Goal: Task Accomplishment & Management: Manage account settings

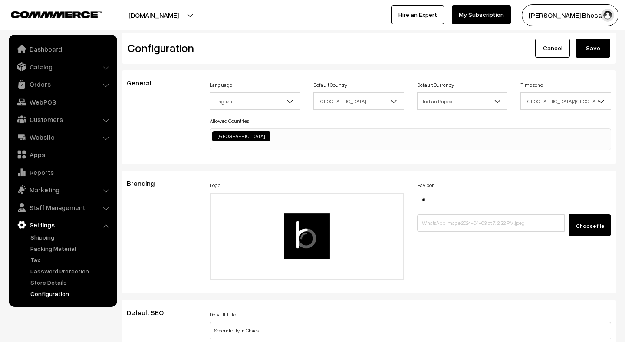
click at [588, 45] on button "Save" at bounding box center [593, 48] width 35 height 19
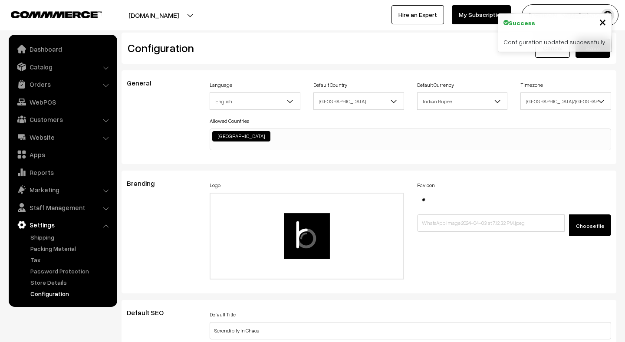
scroll to position [677, 0]
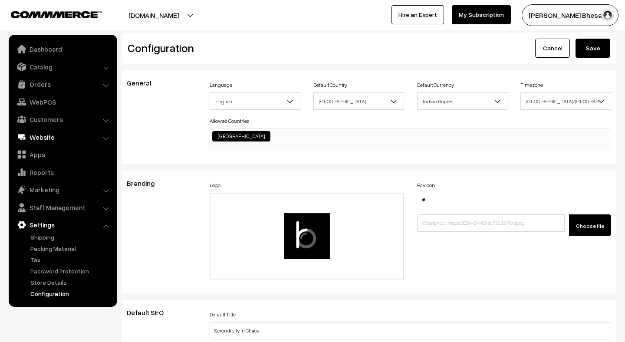
click at [31, 136] on link "Website" at bounding box center [62, 137] width 103 height 16
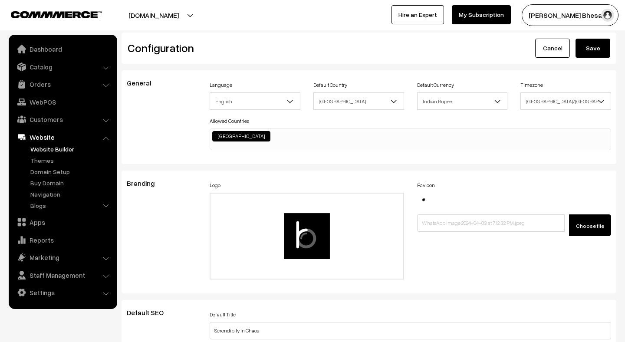
click at [45, 149] on link "Website Builder" at bounding box center [71, 149] width 86 height 9
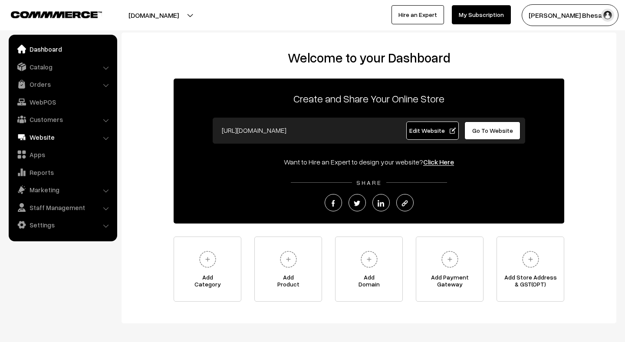
click at [44, 135] on link "Website" at bounding box center [62, 137] width 103 height 16
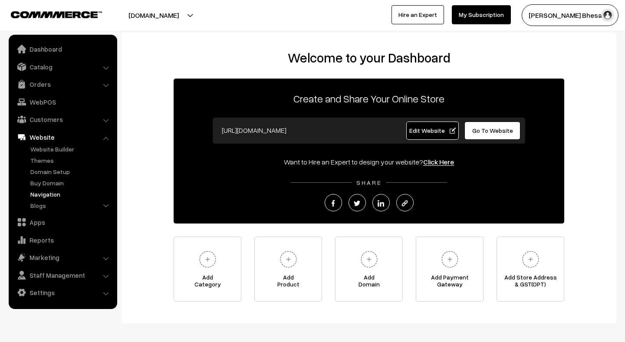
click at [44, 197] on link "Navigation" at bounding box center [71, 194] width 86 height 9
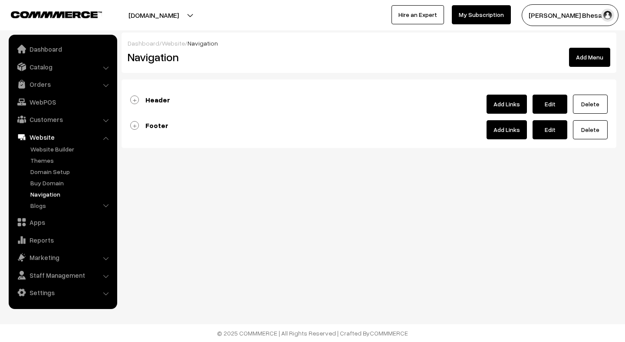
click at [548, 99] on link "Edit" at bounding box center [550, 104] width 35 height 19
type input "Header"
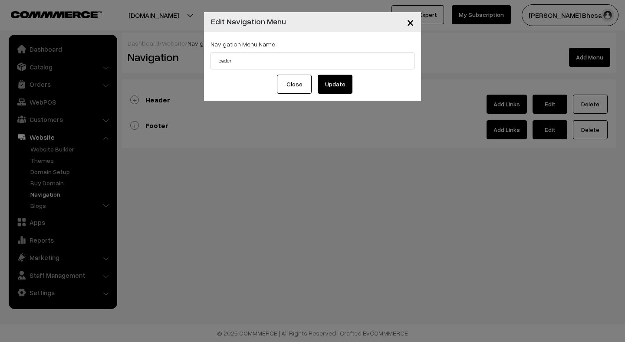
click at [411, 23] on span "×" at bounding box center [410, 22] width 7 height 16
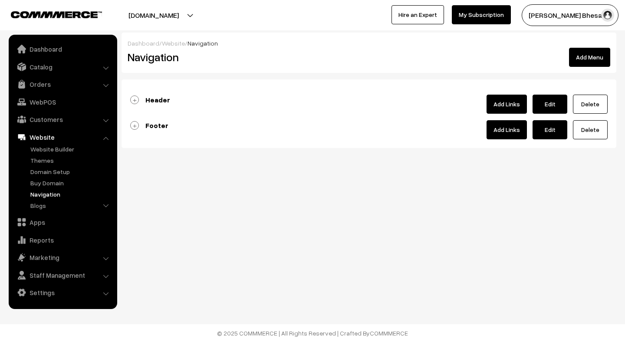
click at [584, 61] on button "Add Menu" at bounding box center [589, 57] width 41 height 19
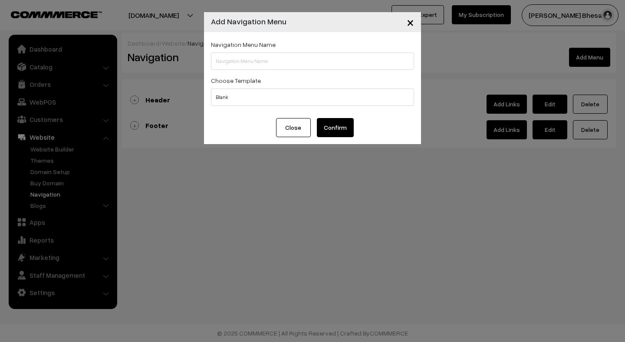
click at [412, 22] on span "×" at bounding box center [410, 22] width 7 height 16
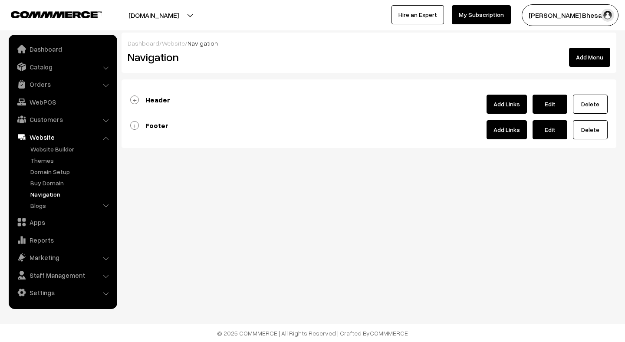
click at [498, 106] on link "Add Links" at bounding box center [507, 104] width 40 height 19
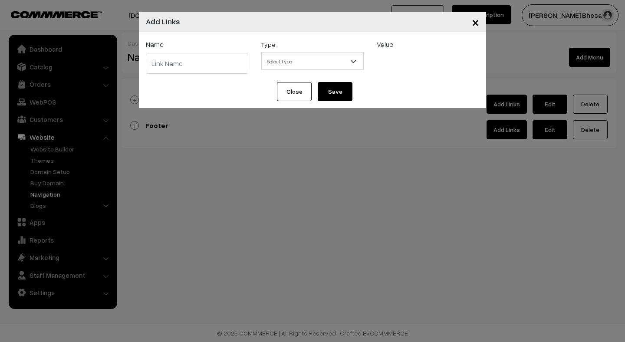
click at [290, 60] on span "Select Type" at bounding box center [313, 61] width 102 height 15
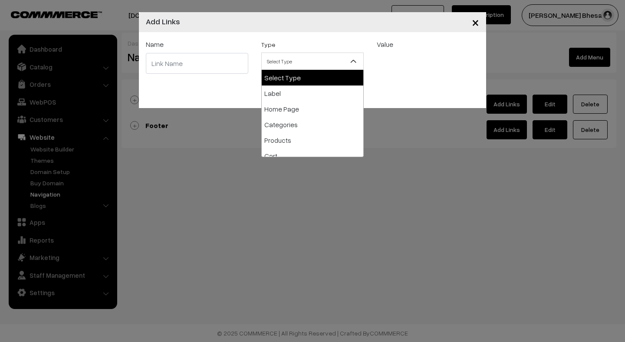
click at [418, 153] on div "× Add Links Name Type Select Type Label Home Page Categories Products Cart Abou…" at bounding box center [312, 171] width 625 height 342
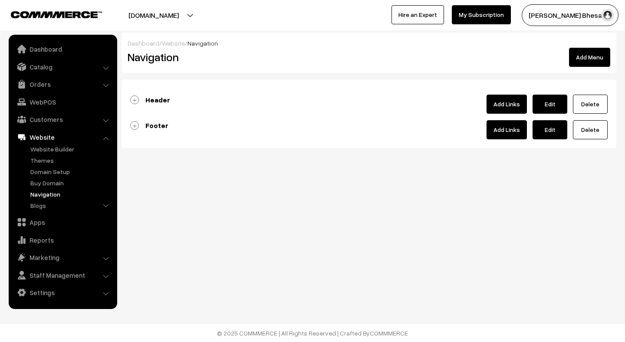
click at [135, 100] on link "Header" at bounding box center [150, 100] width 40 height 9
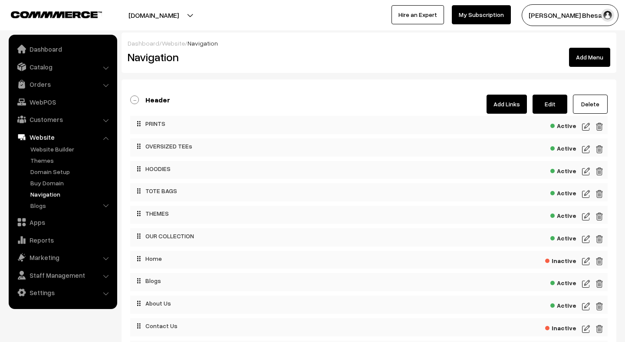
click at [555, 105] on link "Edit" at bounding box center [550, 104] width 35 height 19
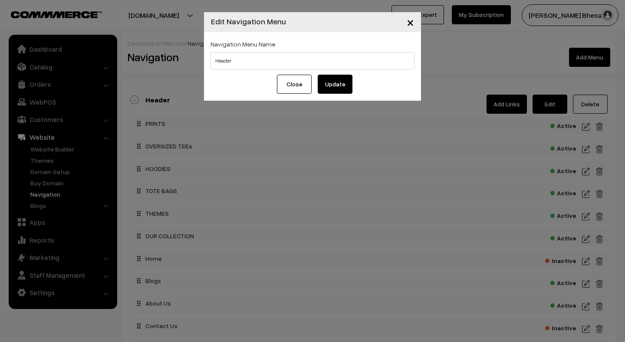
click at [409, 26] on span "×" at bounding box center [410, 22] width 7 height 16
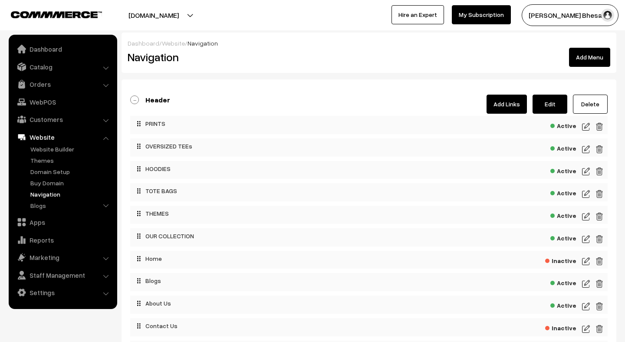
click at [507, 110] on link "Add Links" at bounding box center [507, 104] width 40 height 19
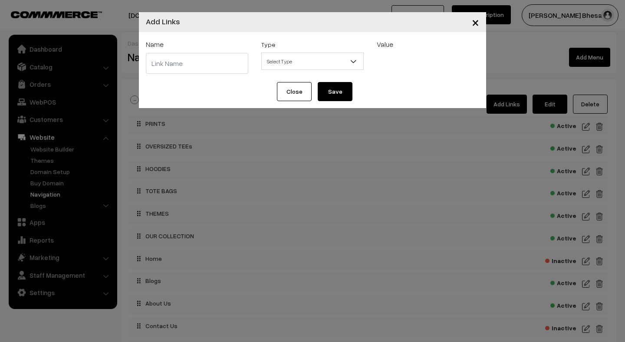
click at [212, 62] on input "text" at bounding box center [197, 63] width 102 height 21
type input "Try it on"
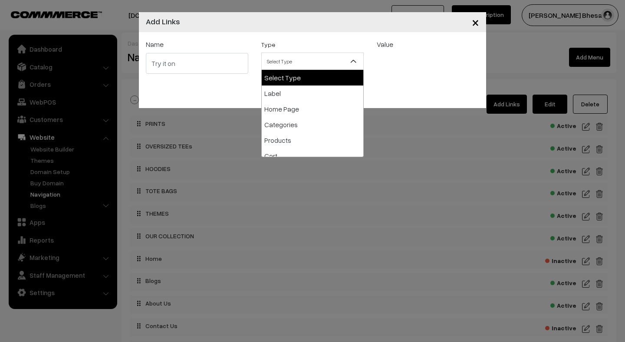
click at [324, 61] on span "Select Type" at bounding box center [313, 61] width 102 height 15
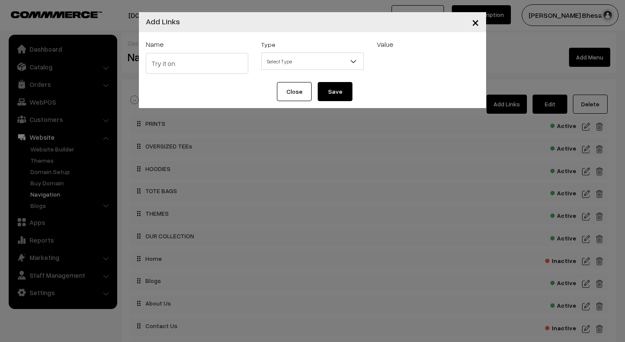
click at [475, 25] on span "×" at bounding box center [475, 22] width 7 height 16
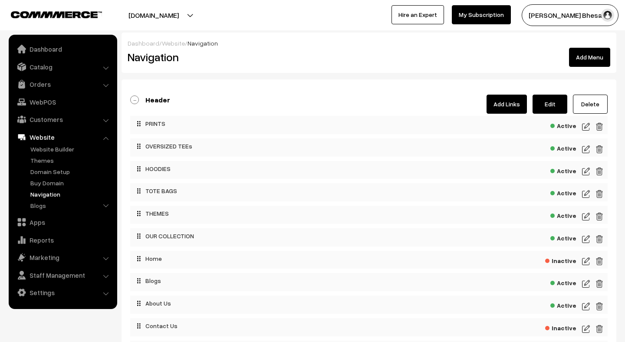
click at [591, 57] on button "Add Menu" at bounding box center [589, 57] width 41 height 19
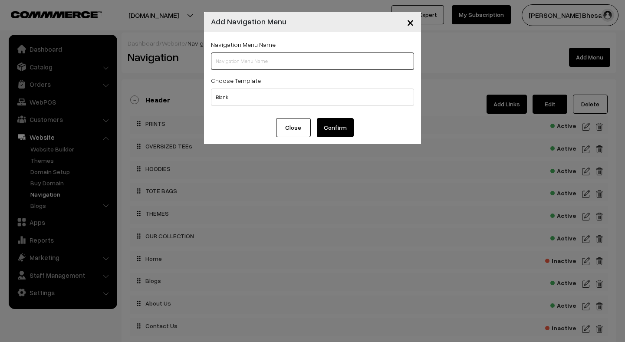
click at [287, 63] on input "text" at bounding box center [312, 61] width 203 height 17
type input "Try it on"
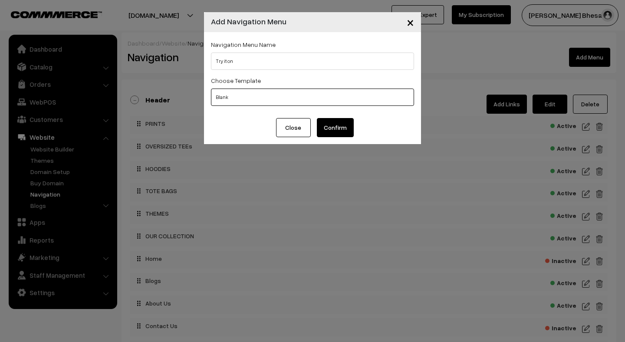
click at [268, 98] on select "Blank Header Footer" at bounding box center [312, 97] width 203 height 17
select select "1"
click at [211, 89] on select "Blank Header Footer" at bounding box center [312, 97] width 203 height 17
click at [340, 131] on button "Confirm" at bounding box center [335, 127] width 37 height 19
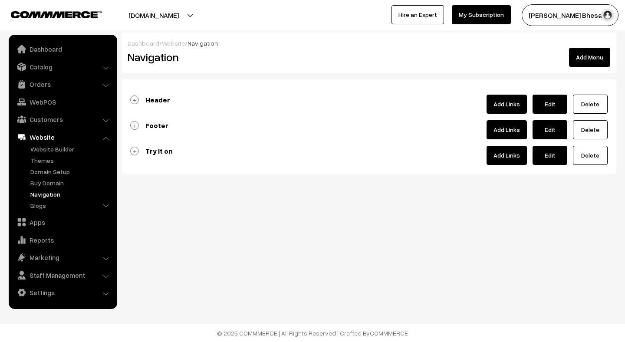
click at [506, 162] on link "Add Links" at bounding box center [507, 155] width 40 height 19
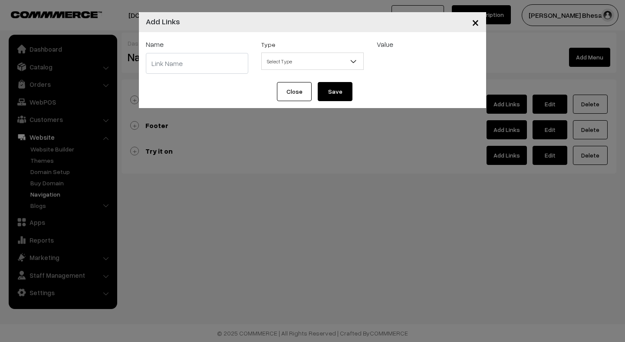
click at [206, 68] on input "text" at bounding box center [197, 63] width 102 height 21
type input "Try it on"
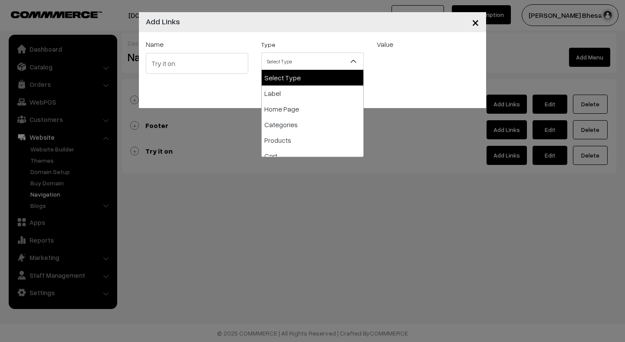
click at [295, 69] on span "Select Type" at bounding box center [312, 61] width 102 height 17
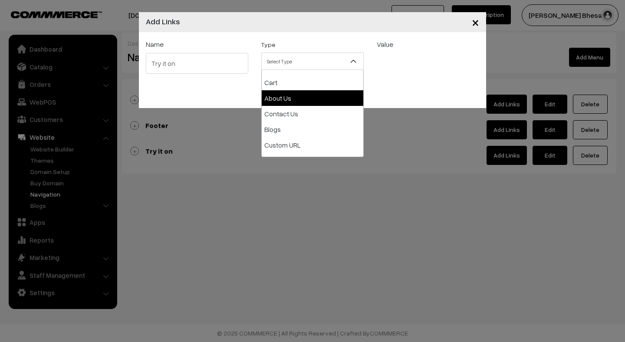
scroll to position [79, 0]
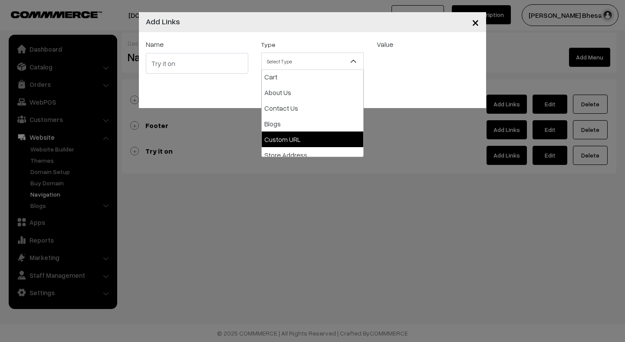
select select "web"
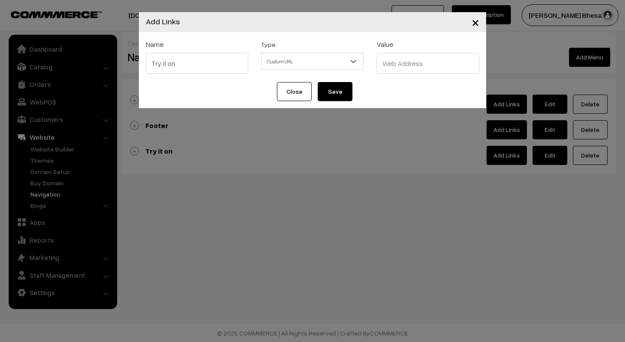
click at [393, 68] on input "text" at bounding box center [428, 63] width 102 height 21
click at [477, 23] on span "×" at bounding box center [475, 22] width 7 height 16
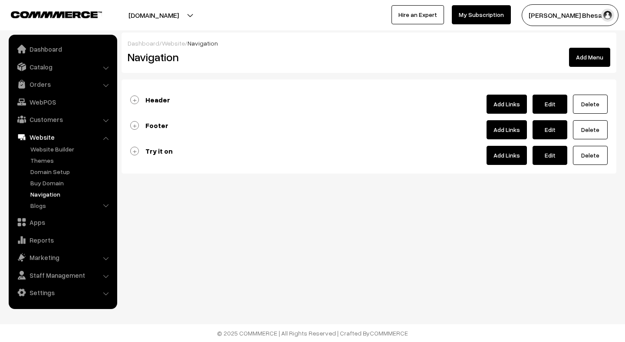
click at [586, 160] on link "Delete" at bounding box center [590, 155] width 35 height 19
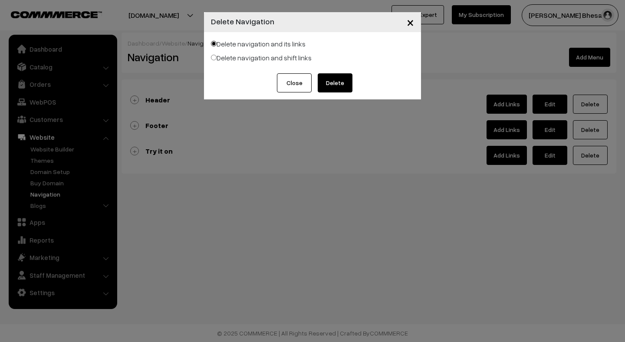
click at [343, 83] on button "Delete" at bounding box center [335, 82] width 35 height 19
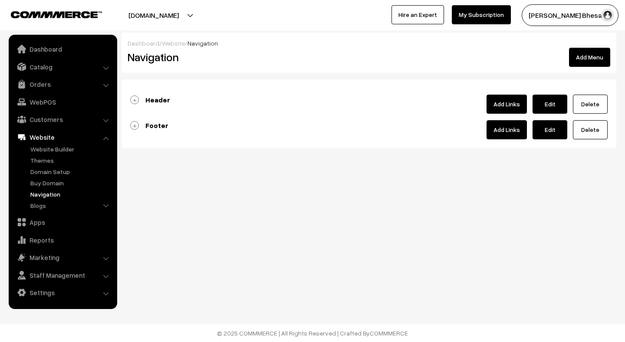
click at [508, 106] on link "Add Links" at bounding box center [507, 104] width 40 height 19
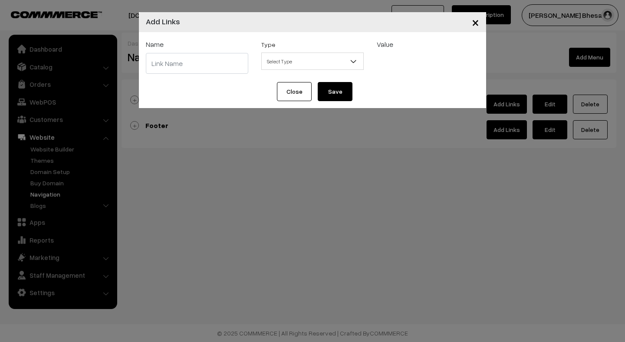
click at [158, 70] on input "text" at bounding box center [197, 63] width 102 height 21
type input "Try it on"
click at [283, 63] on span "Select Type" at bounding box center [313, 61] width 102 height 15
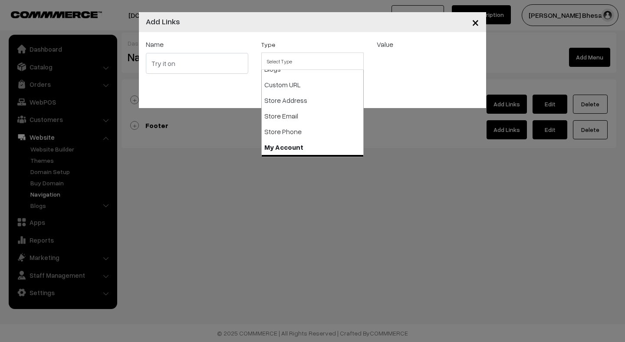
scroll to position [136, 0]
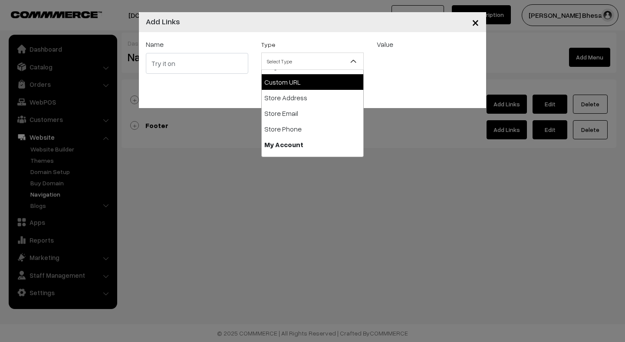
select select "web"
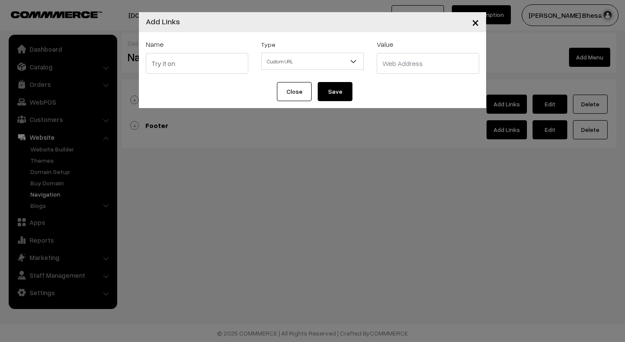
click at [414, 63] on input "text" at bounding box center [428, 63] width 102 height 21
